Goal: Find specific page/section: Find specific page/section

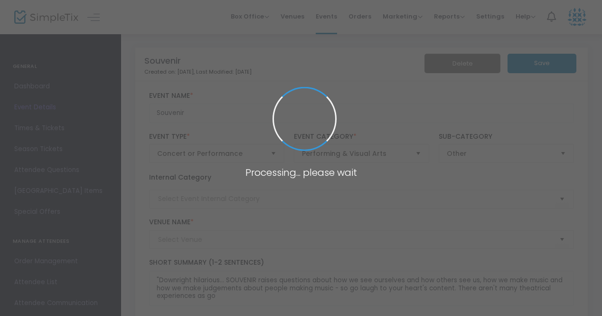
type input "[GEOGRAPHIC_DATA]"
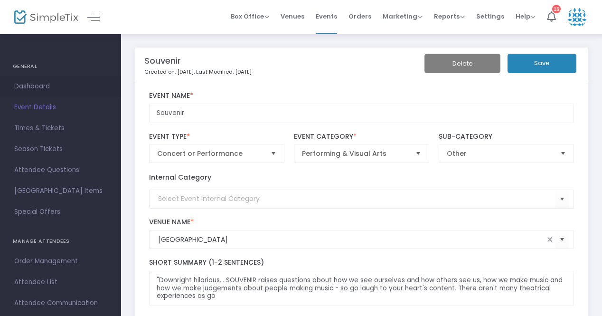
click at [38, 87] on span "Dashboard" at bounding box center [60, 86] width 93 height 12
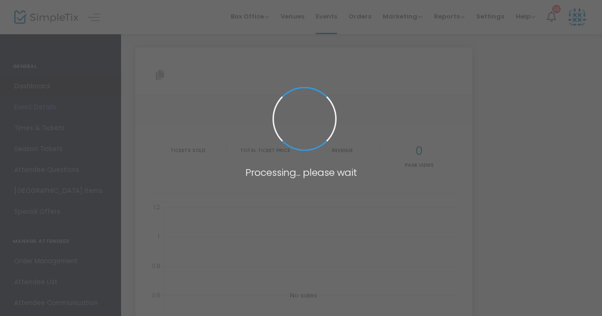
type input "https://www.simpletix.com/e/souvenir-tickets-230624"
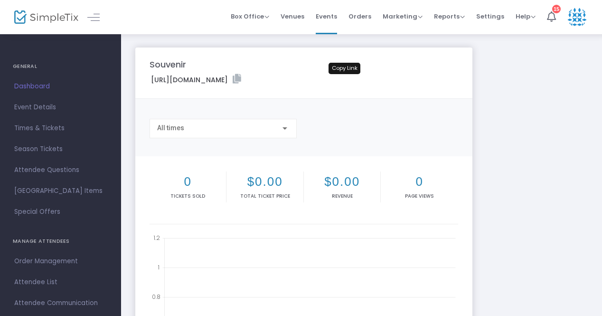
click at [241, 78] on icon at bounding box center [237, 78] width 9 height 9
click at [241, 77] on icon at bounding box center [237, 78] width 9 height 9
click at [327, 16] on span "Events" at bounding box center [326, 16] width 21 height 24
